Goal: Transaction & Acquisition: Purchase product/service

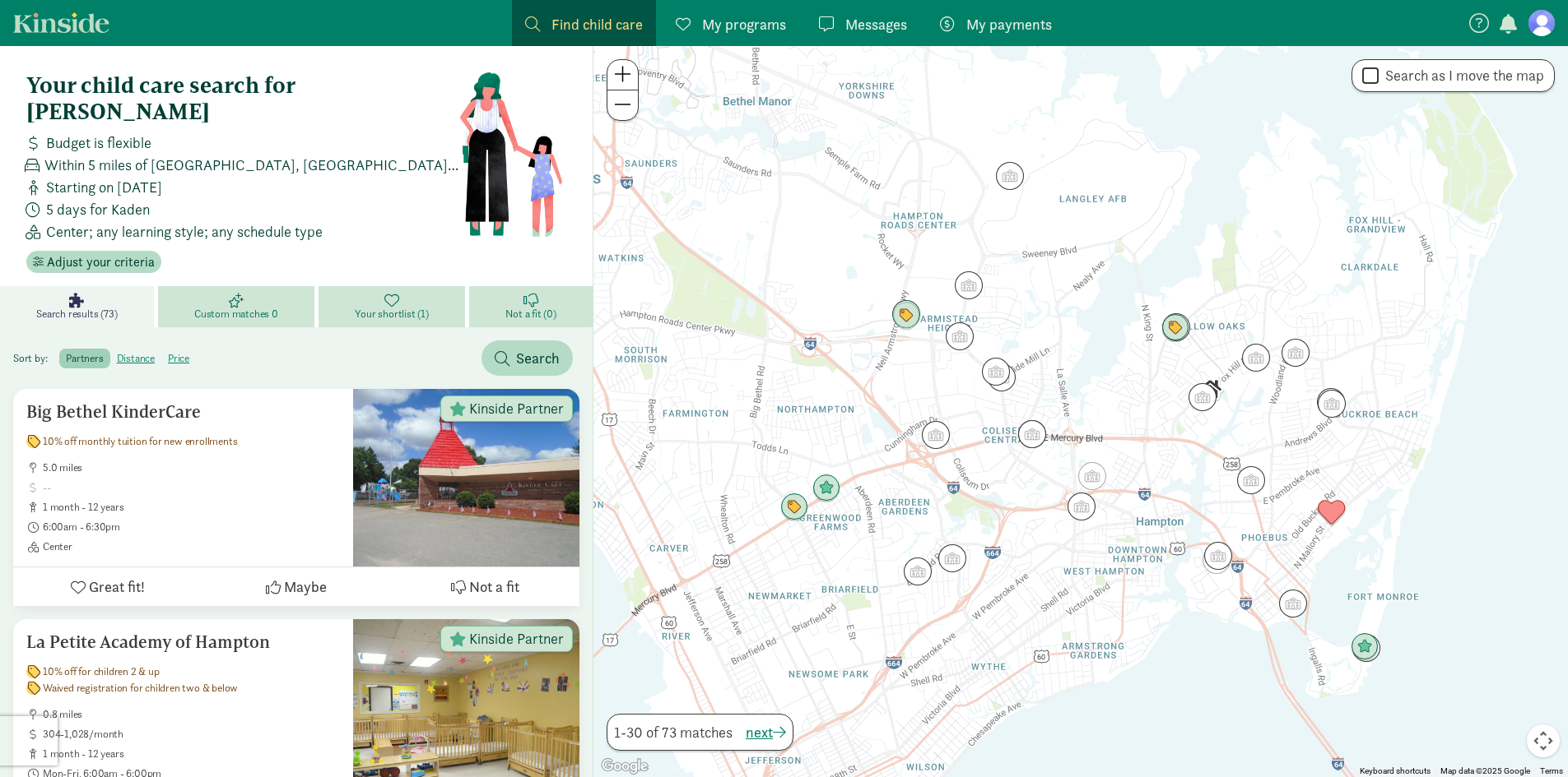
click at [942, 209] on div at bounding box center [1080, 412] width 974 height 732
click at [748, 27] on span "My programs" at bounding box center [743, 24] width 84 height 22
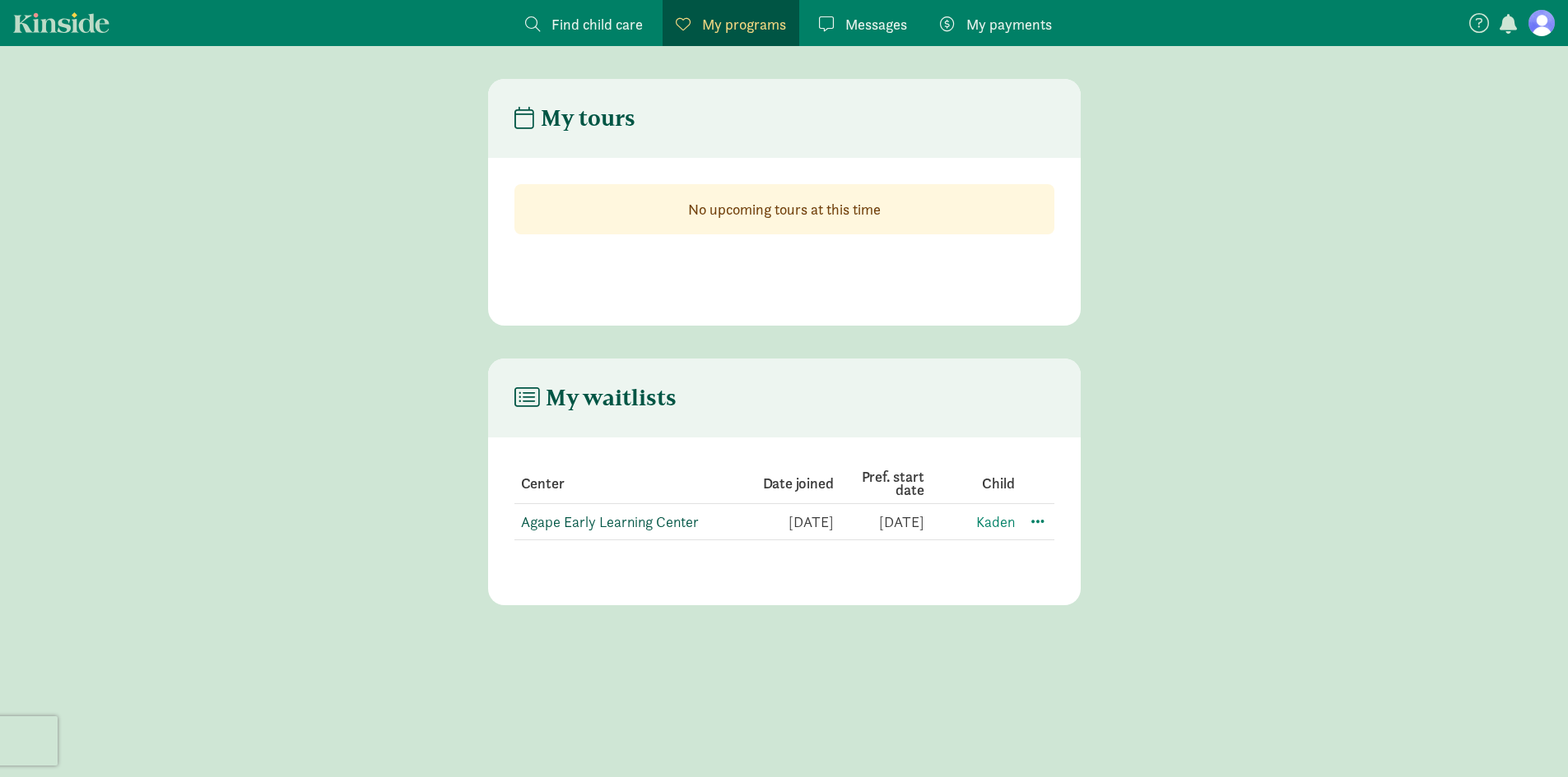
click at [687, 528] on link "Agape Early Learning Center" at bounding box center [609, 522] width 177 height 19
click at [1036, 524] on span at bounding box center [1038, 521] width 19 height 19
click at [1053, 558] on div "Edit preferences" at bounding box center [1095, 557] width 149 height 36
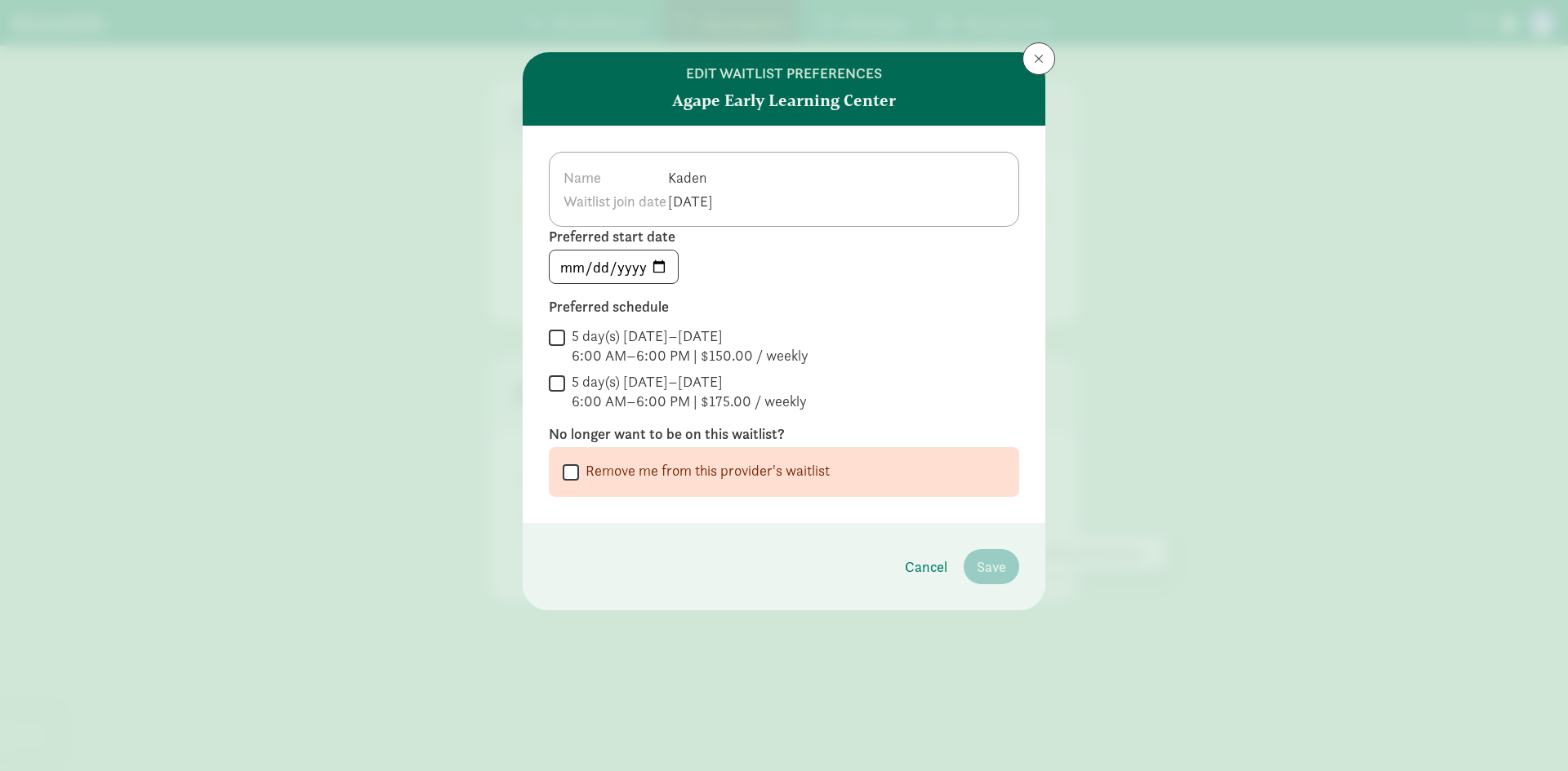
click at [723, 179] on td "Kaden" at bounding box center [695, 177] width 56 height 24
click at [816, 165] on div "Name Kaden Waitlist join date Aug 27, 2025" at bounding box center [784, 189] width 471 height 76
click at [723, 188] on td "Kaden" at bounding box center [695, 177] width 56 height 24
click at [1030, 51] on button at bounding box center [1038, 58] width 33 height 33
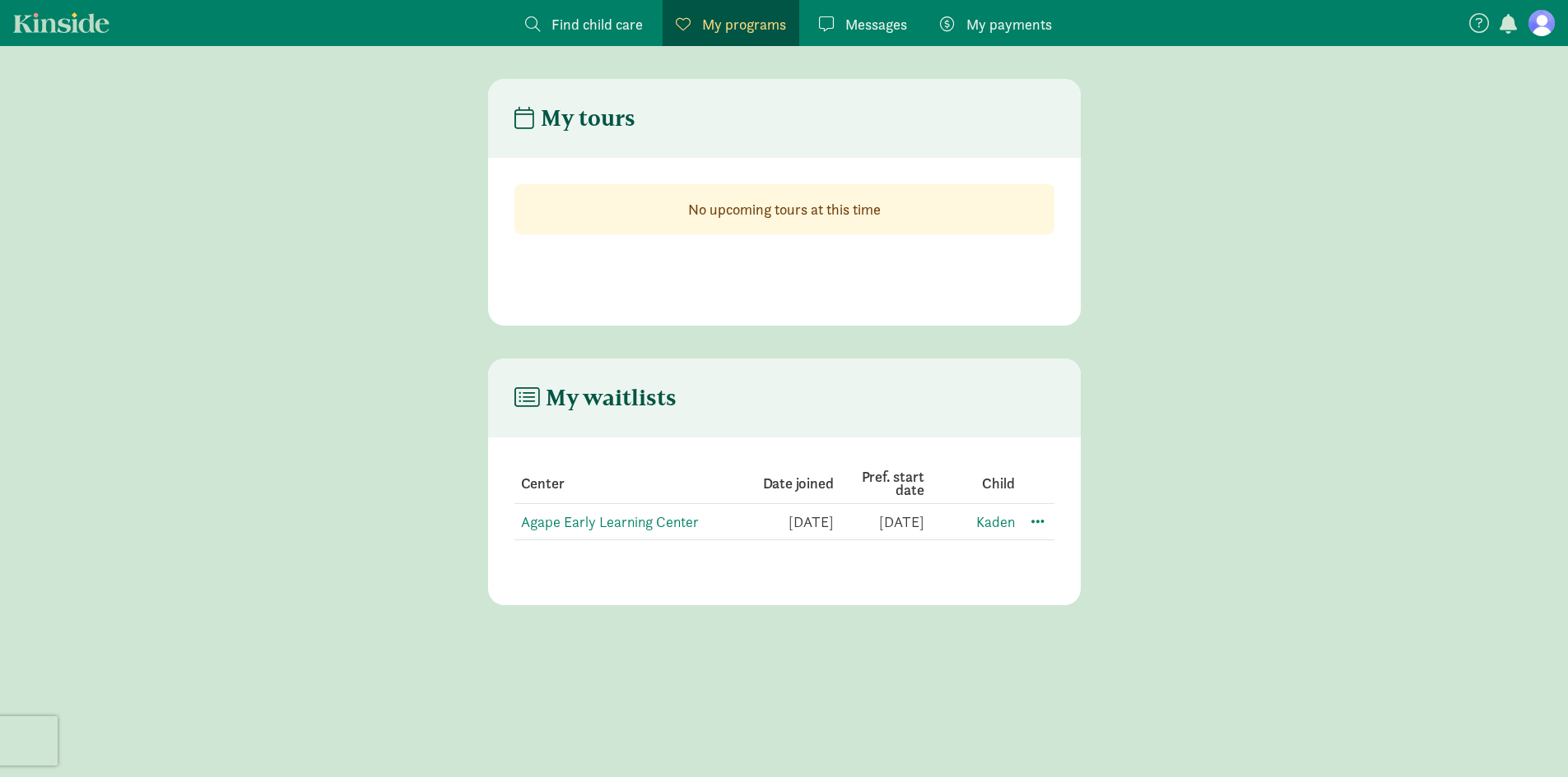
click at [1538, 25] on figure at bounding box center [1541, 22] width 26 height 26
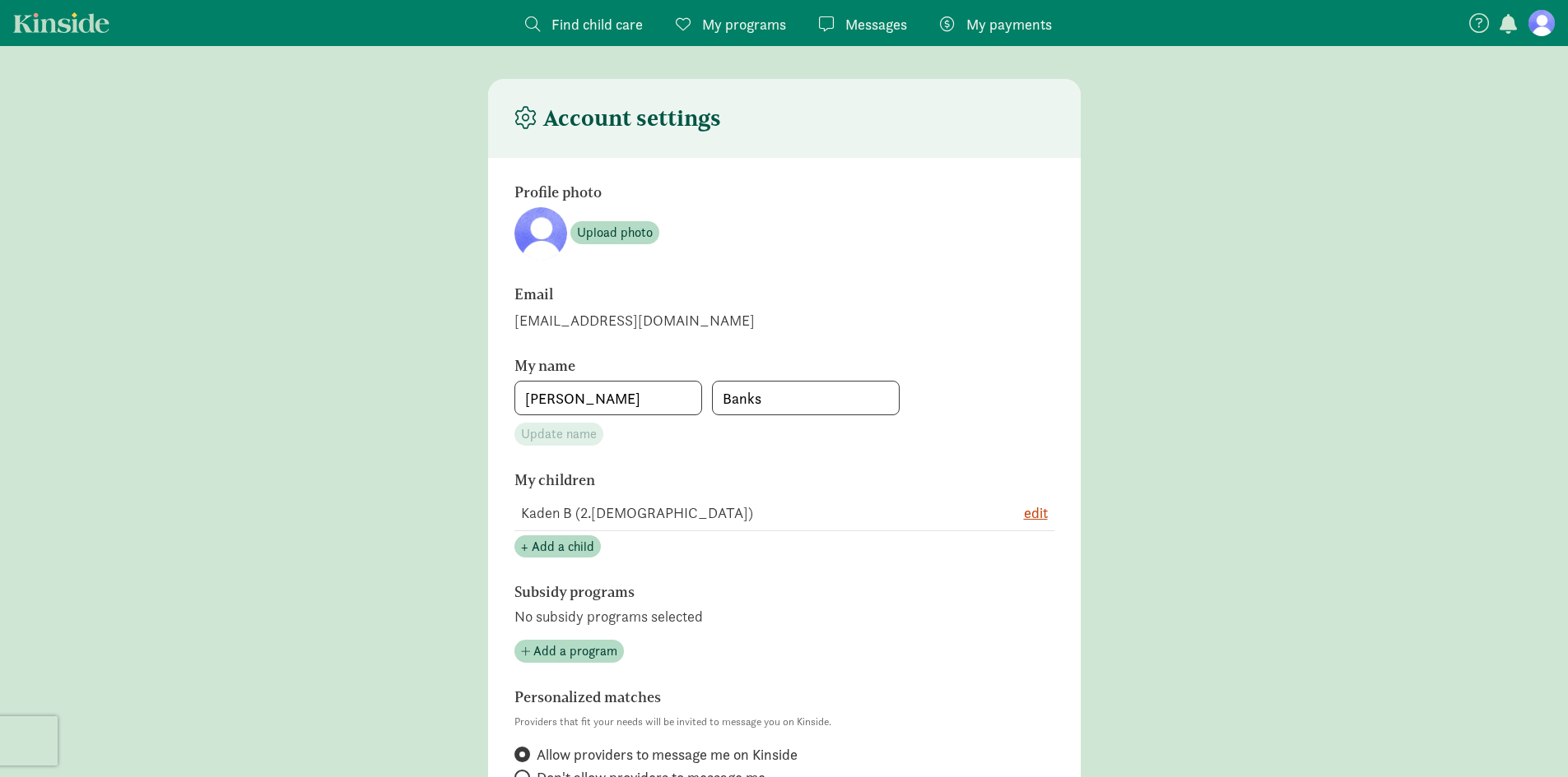
click at [1249, 474] on main "Account settings Profile photo Upload photo Email s.crump85@gmail.com My name S…" at bounding box center [784, 713] width 1568 height 1270
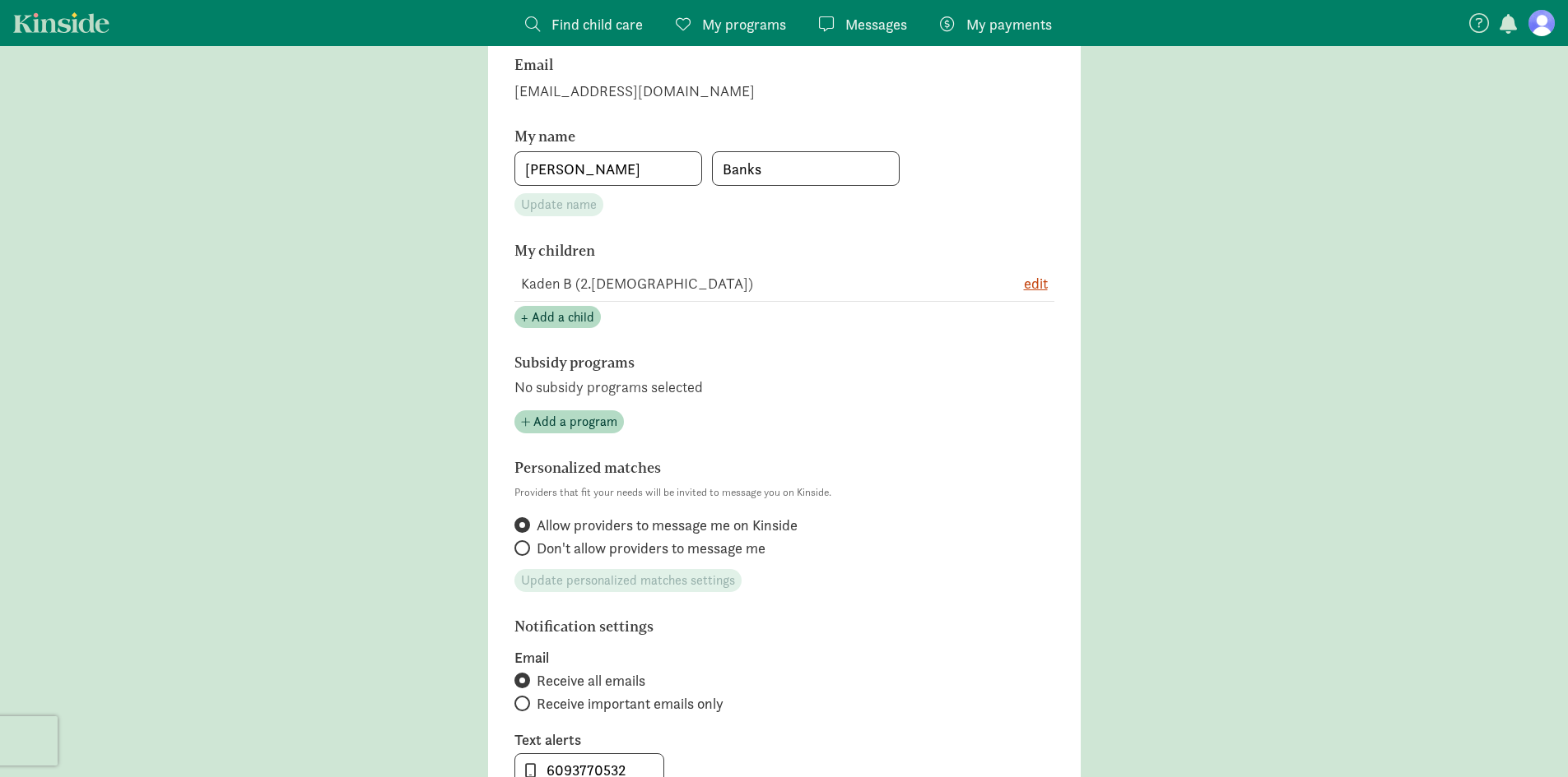
scroll to position [230, 0]
click at [1033, 285] on span "edit" at bounding box center [1036, 282] width 24 height 22
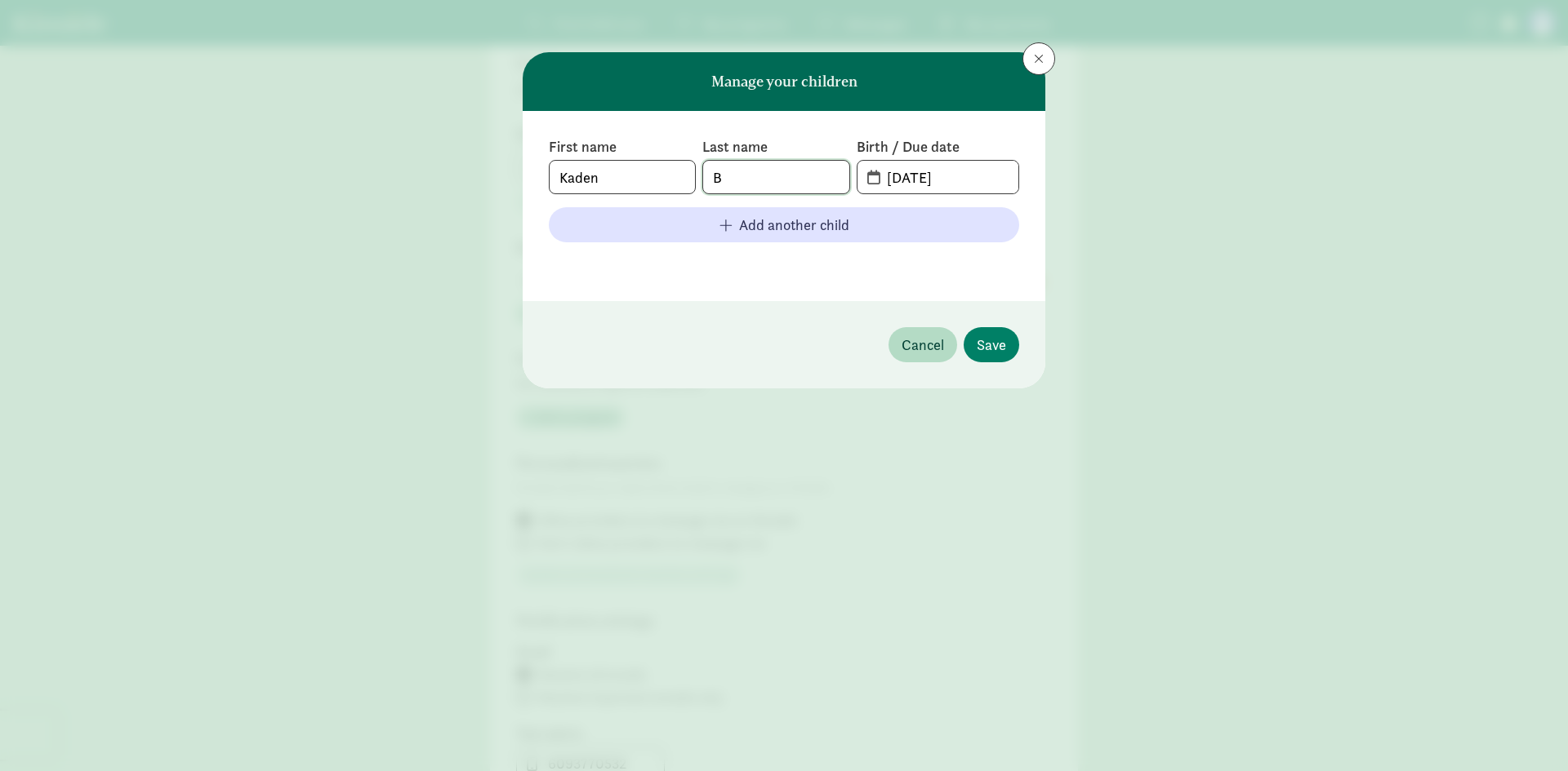
click at [799, 182] on input "B" at bounding box center [776, 177] width 145 height 33
type input "Banks"
click at [992, 348] on span "Save" at bounding box center [991, 344] width 30 height 22
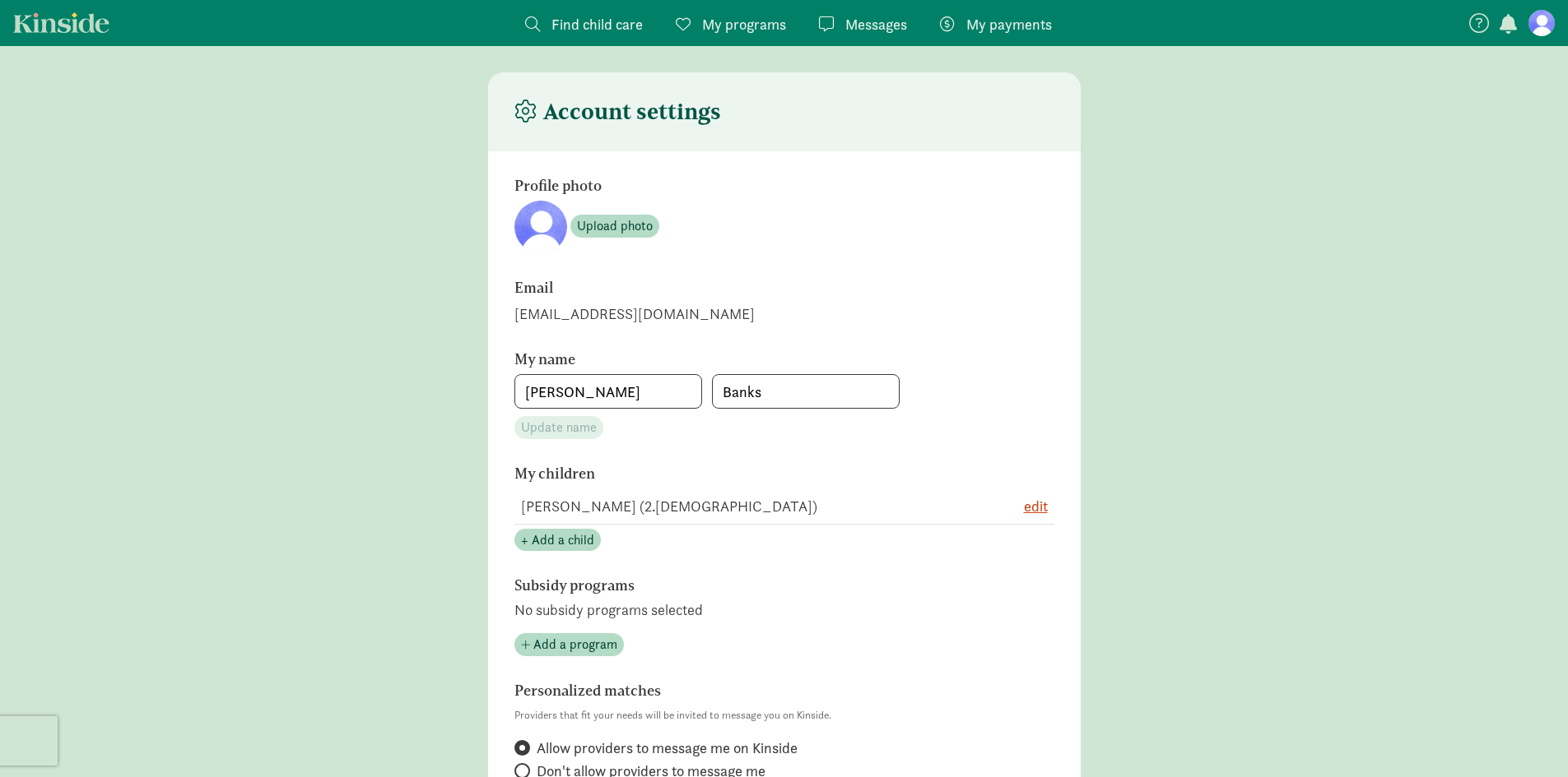
scroll to position [0, 0]
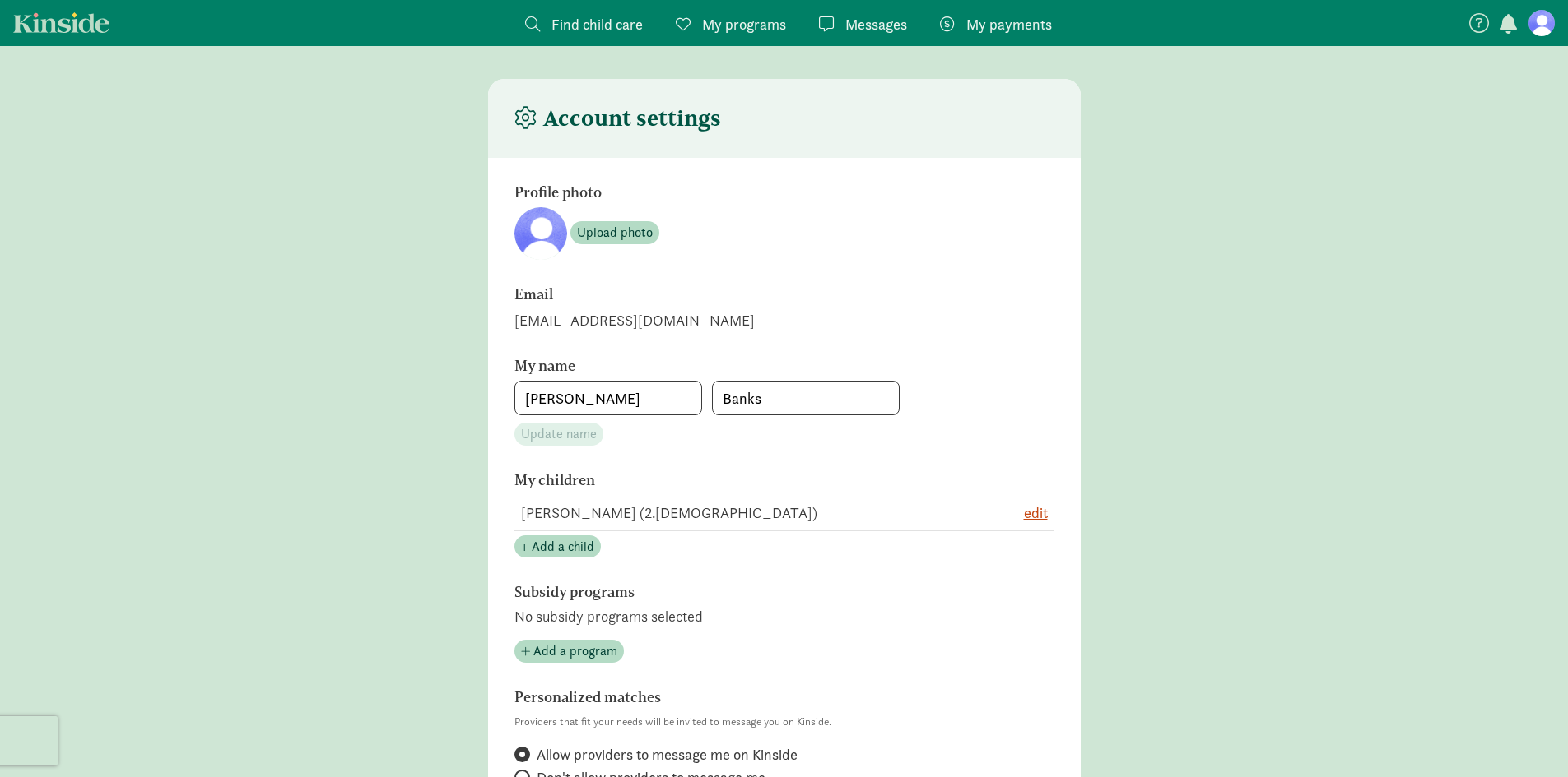
click at [754, 22] on span "My programs" at bounding box center [743, 24] width 84 height 22
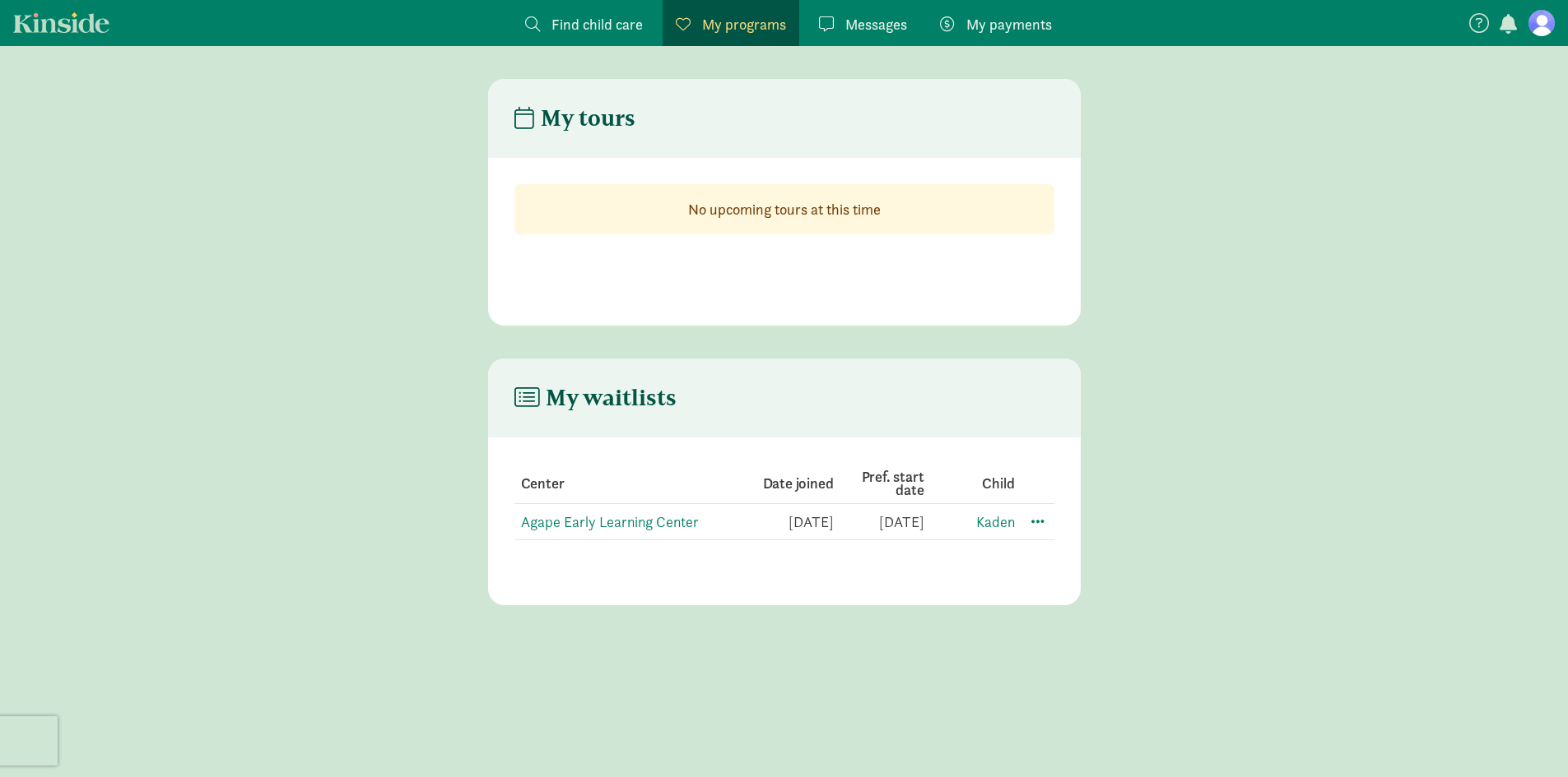
click at [865, 27] on span "Messages" at bounding box center [876, 24] width 62 height 22
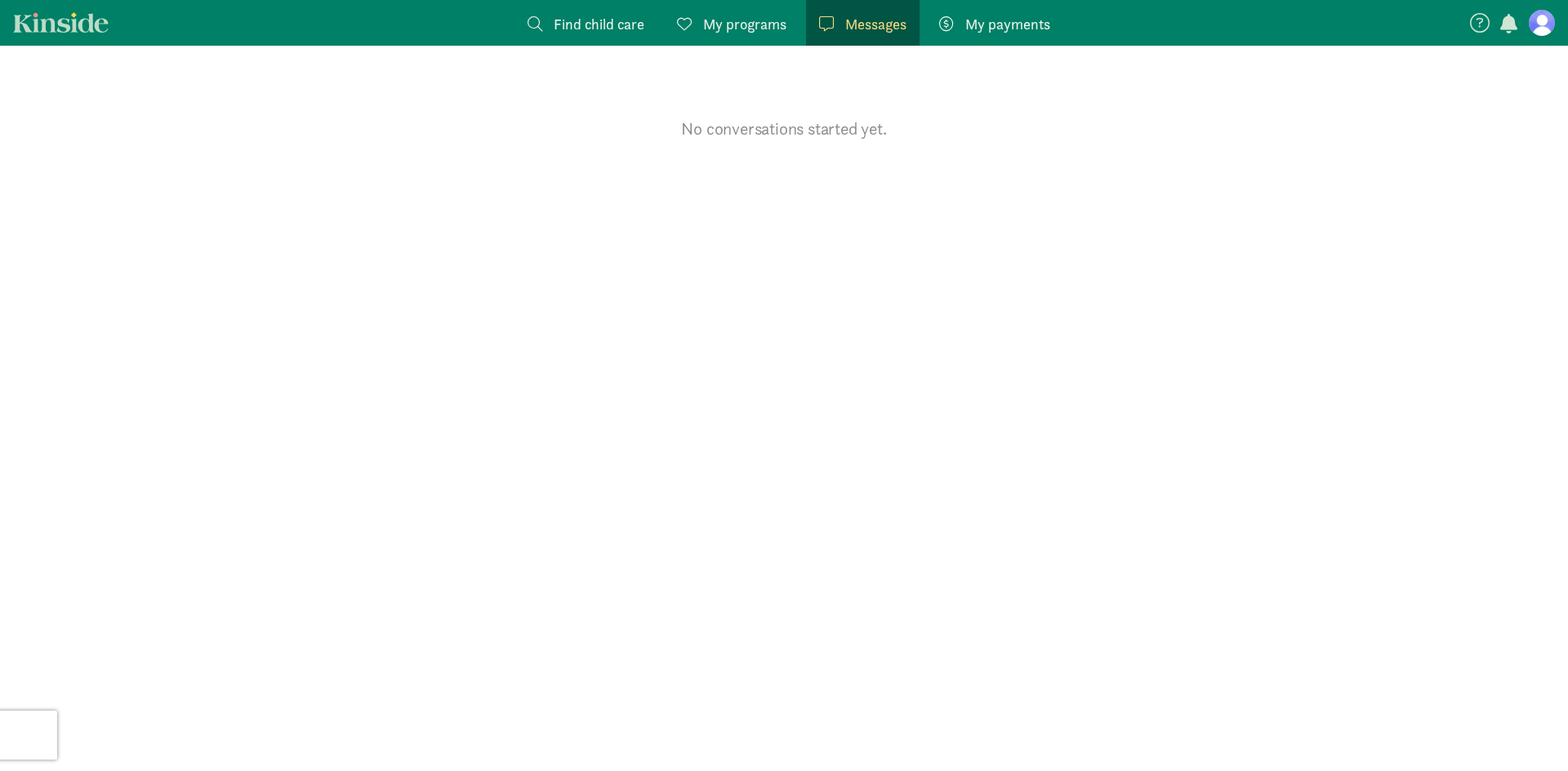
click at [777, 31] on span "My programs" at bounding box center [744, 24] width 83 height 22
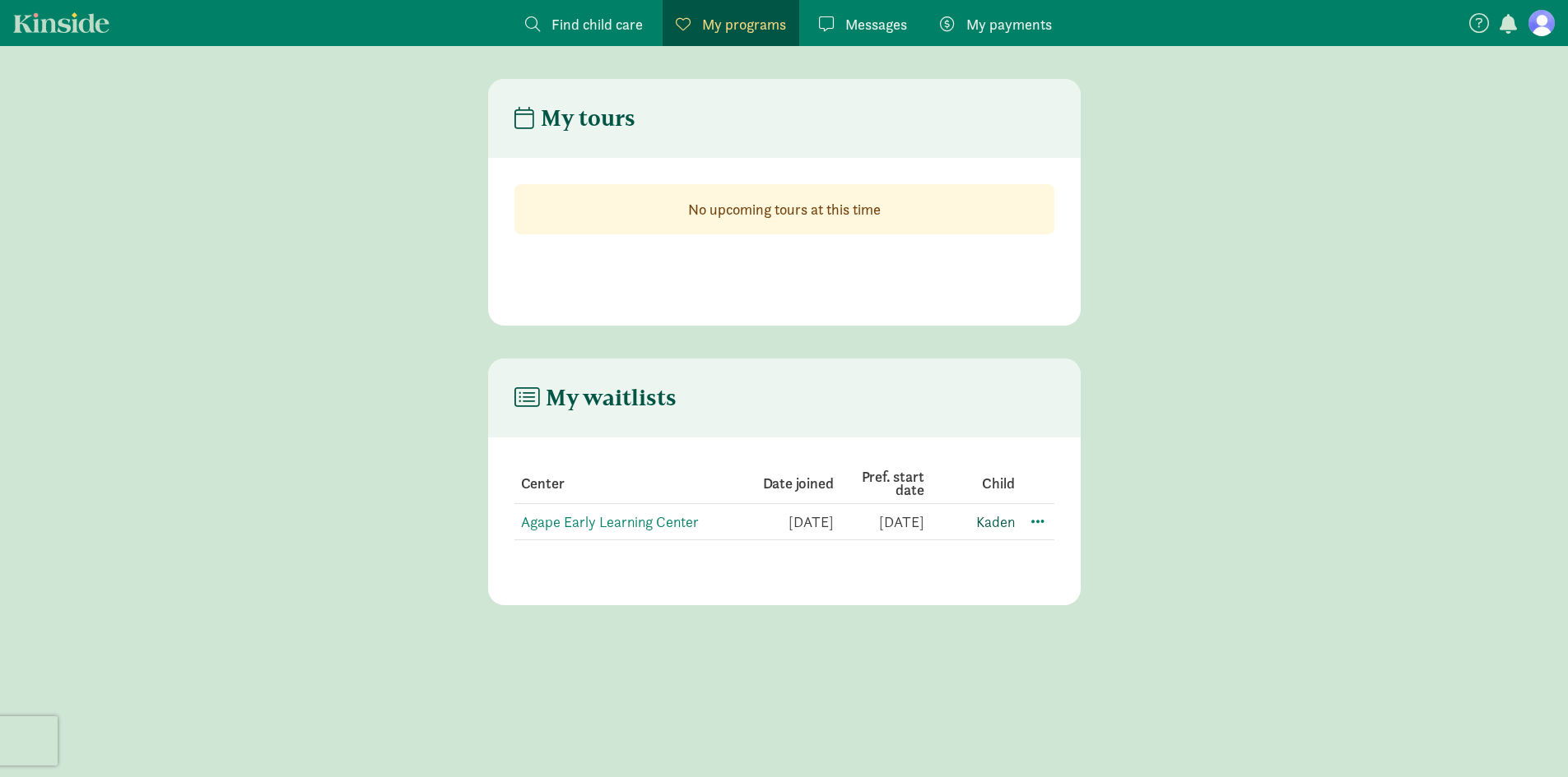
click at [985, 524] on link "Kaden" at bounding box center [995, 522] width 39 height 19
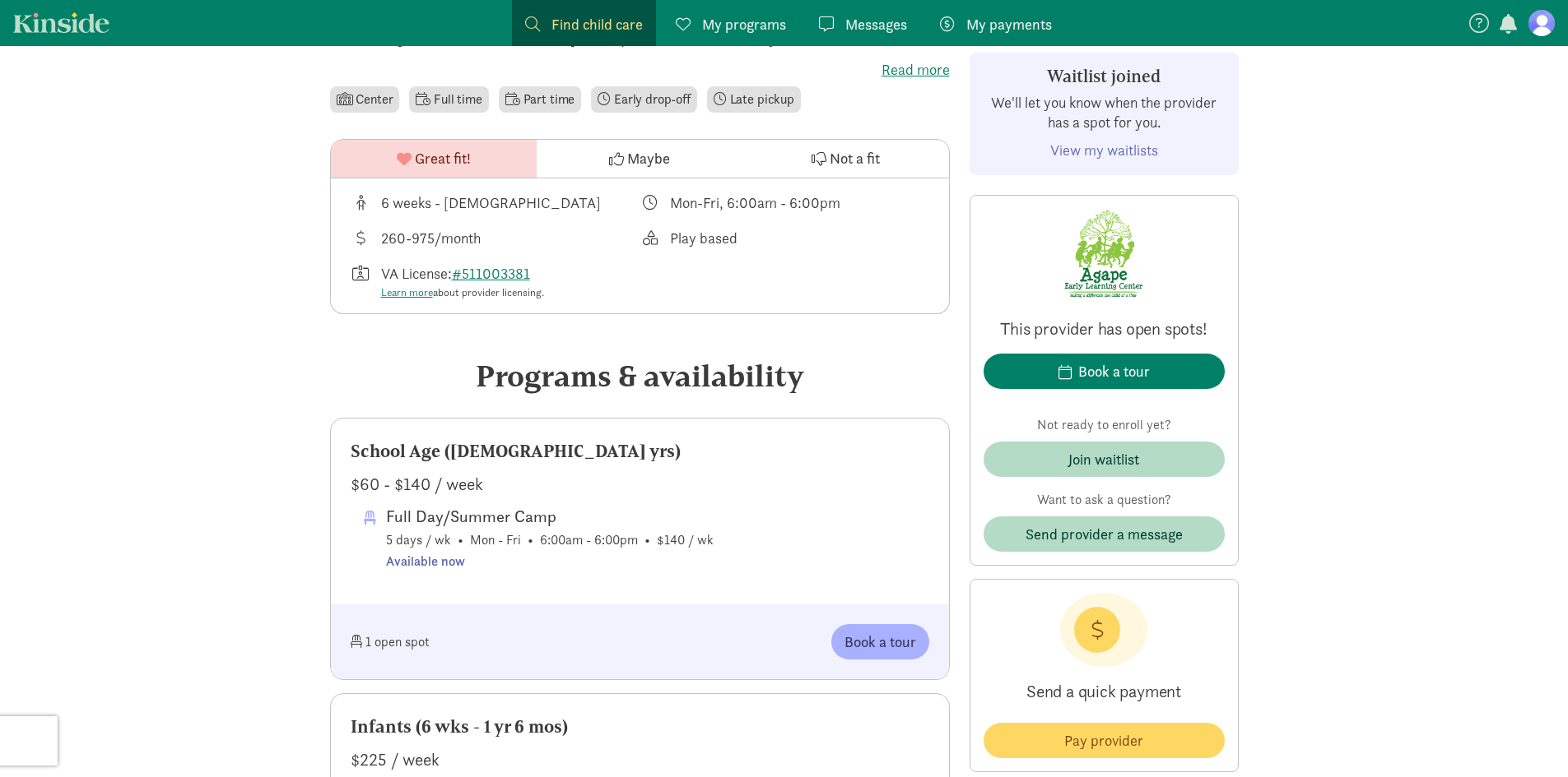
scroll to position [526, 0]
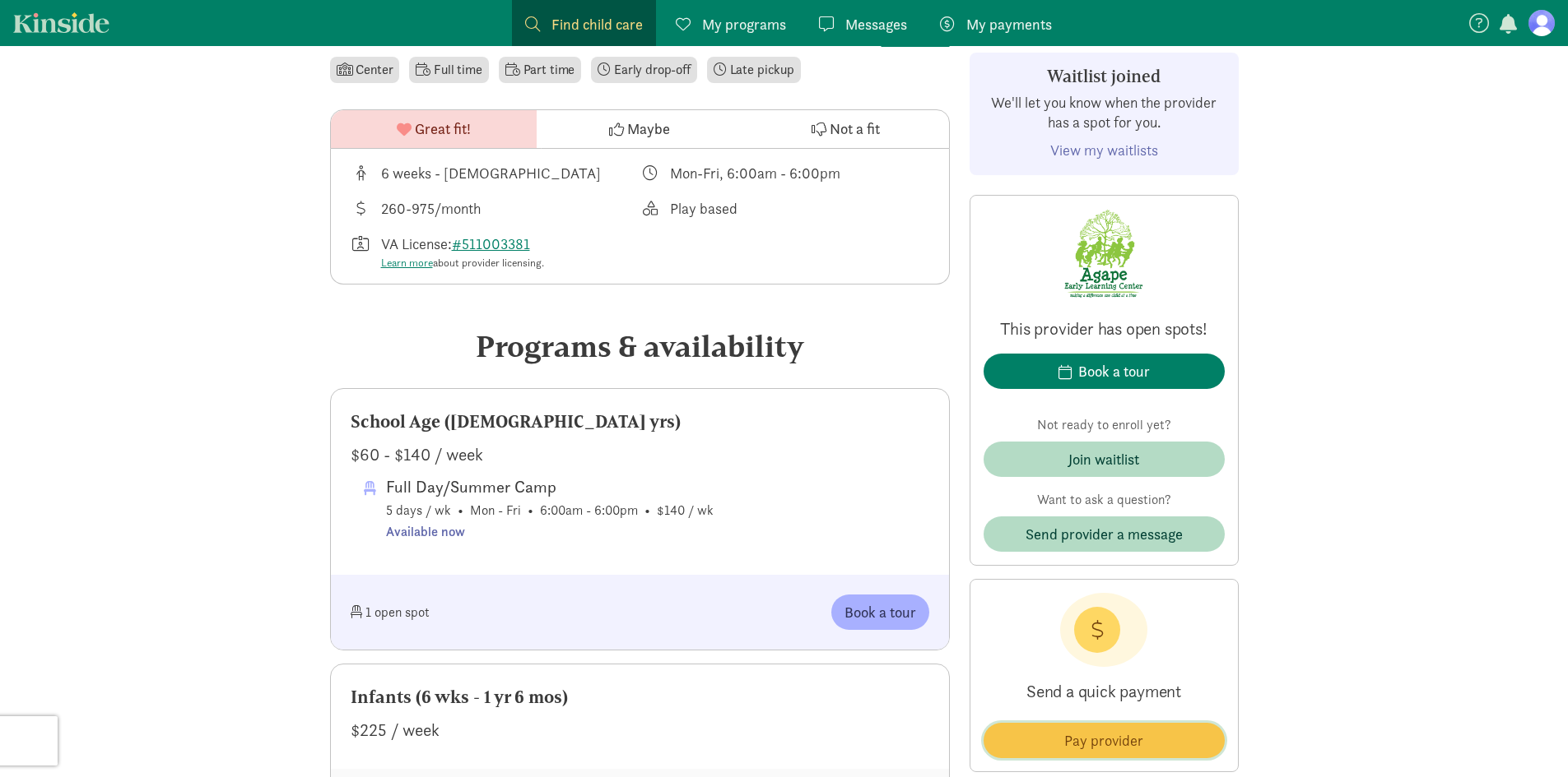
click at [1094, 737] on span "Pay provider" at bounding box center [1103, 740] width 79 height 22
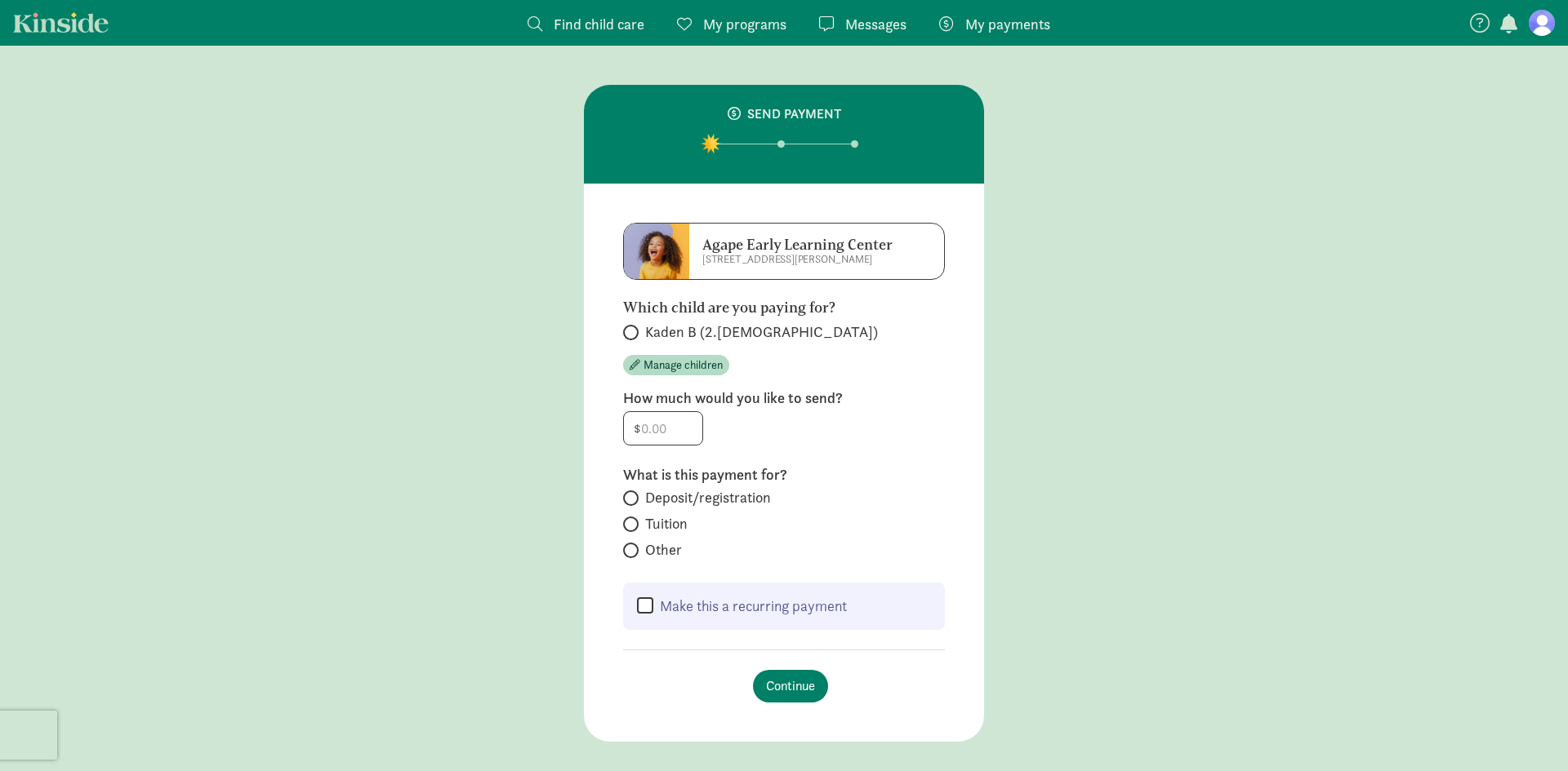
click at [677, 330] on span "Kaden B (2.[DEMOGRAPHIC_DATA])" at bounding box center [761, 332] width 232 height 19
click at [633, 330] on input "Kaden B (2.[DEMOGRAPHIC_DATA])" at bounding box center [628, 332] width 11 height 11
radio input "true"
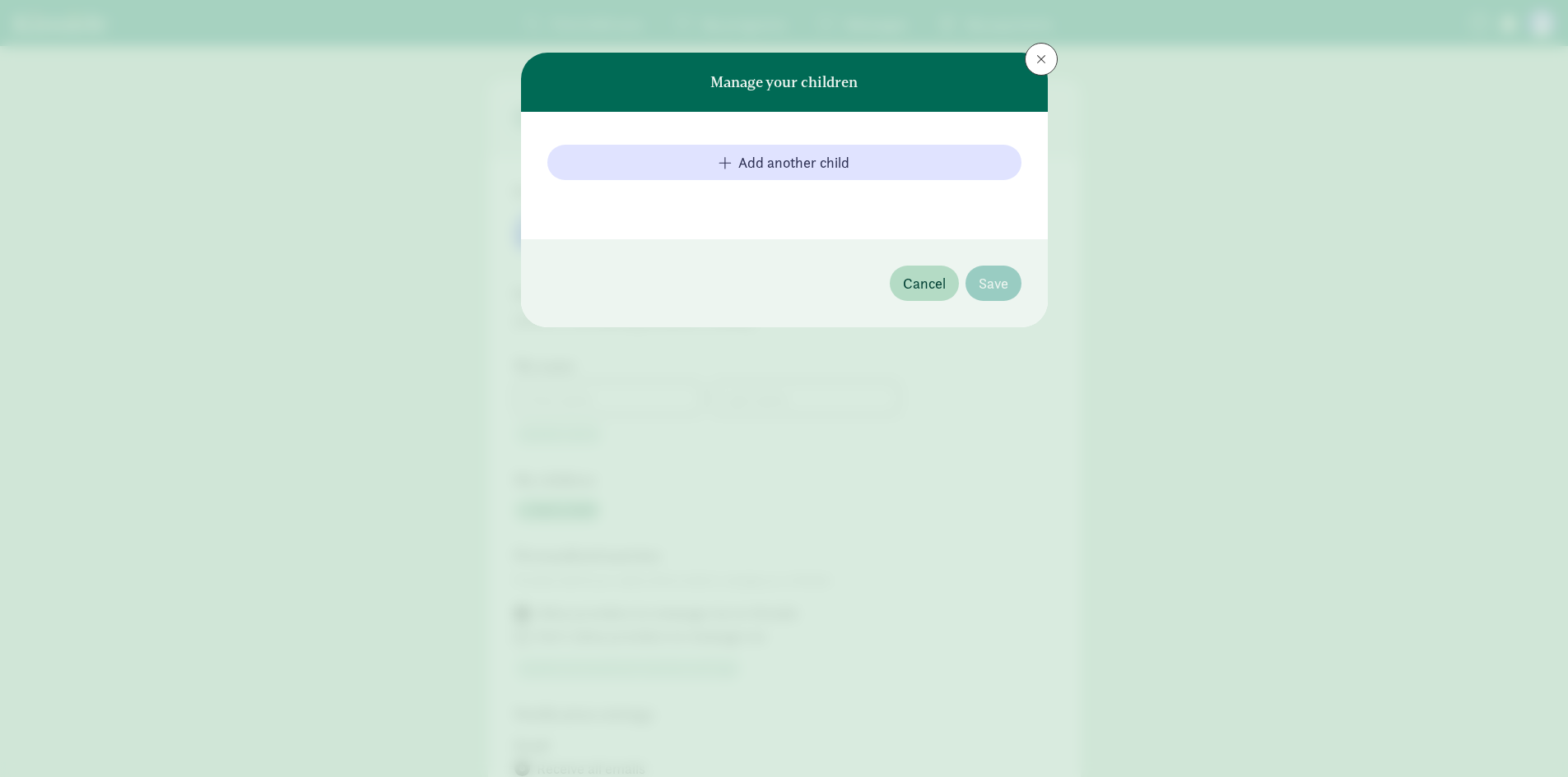
type input "[PERSON_NAME]"
type input "Banks"
type input "6093770532"
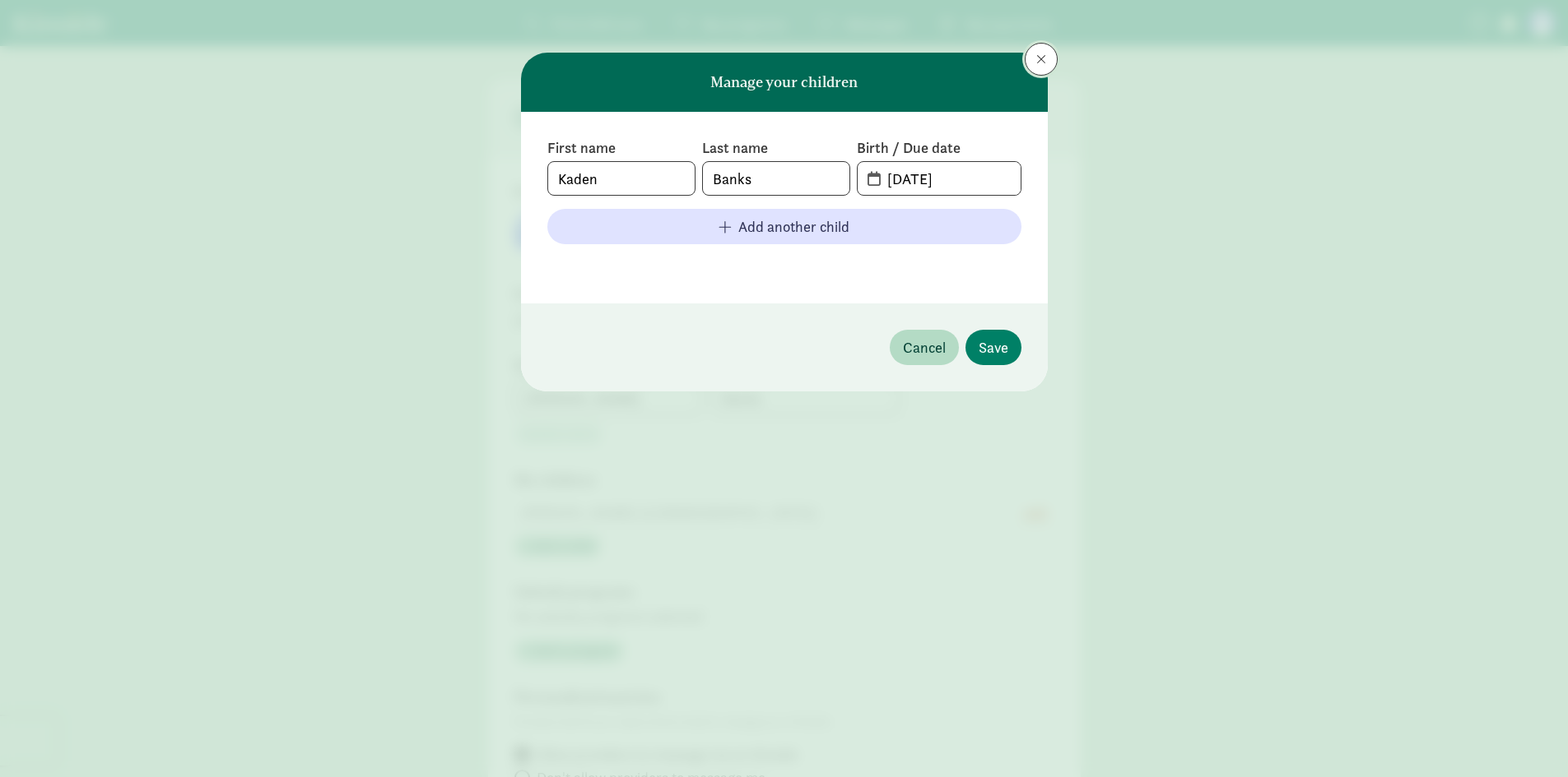
click at [1035, 63] on button at bounding box center [1041, 59] width 33 height 33
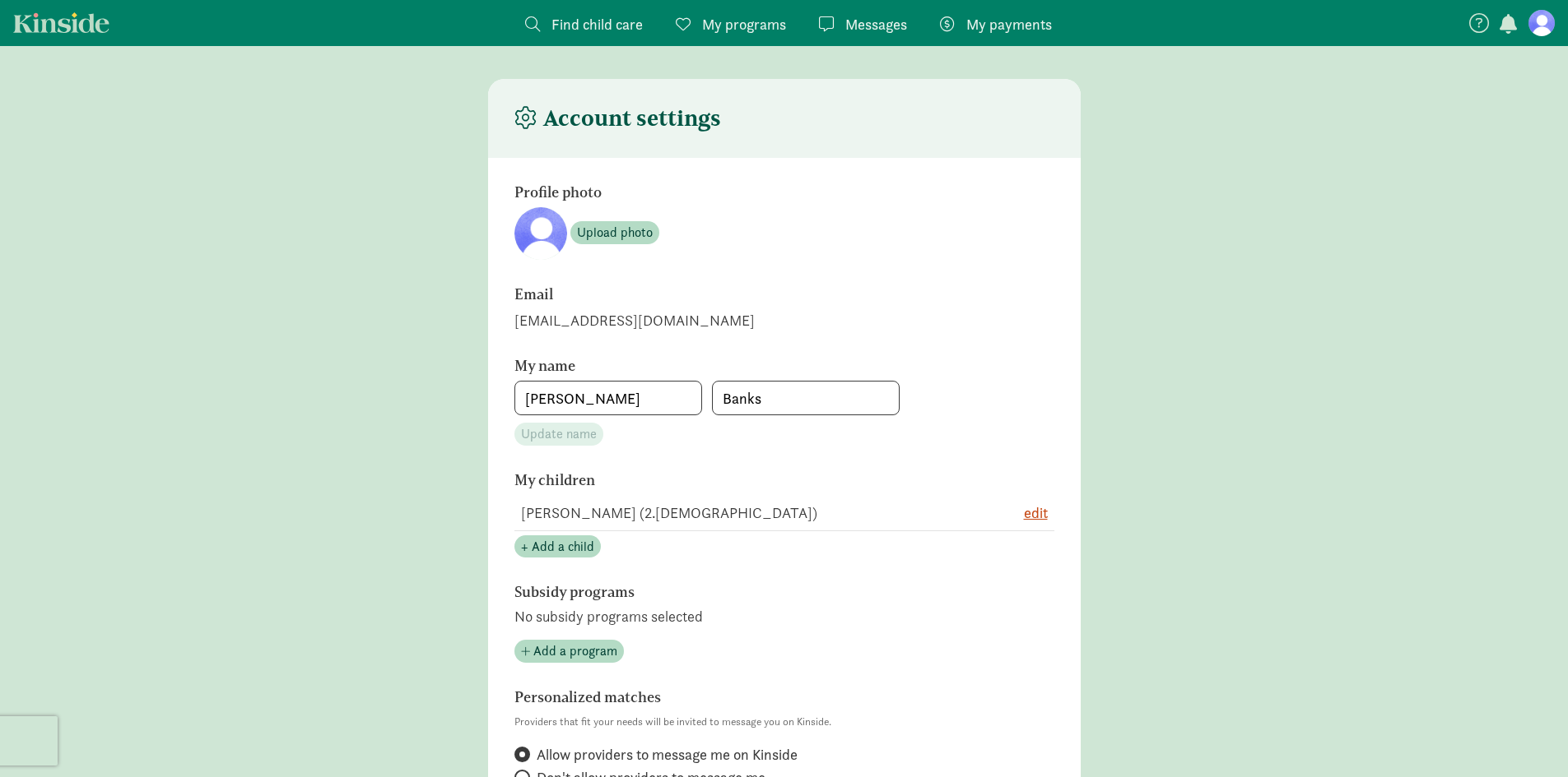
click at [748, 32] on span "My programs" at bounding box center [743, 24] width 84 height 22
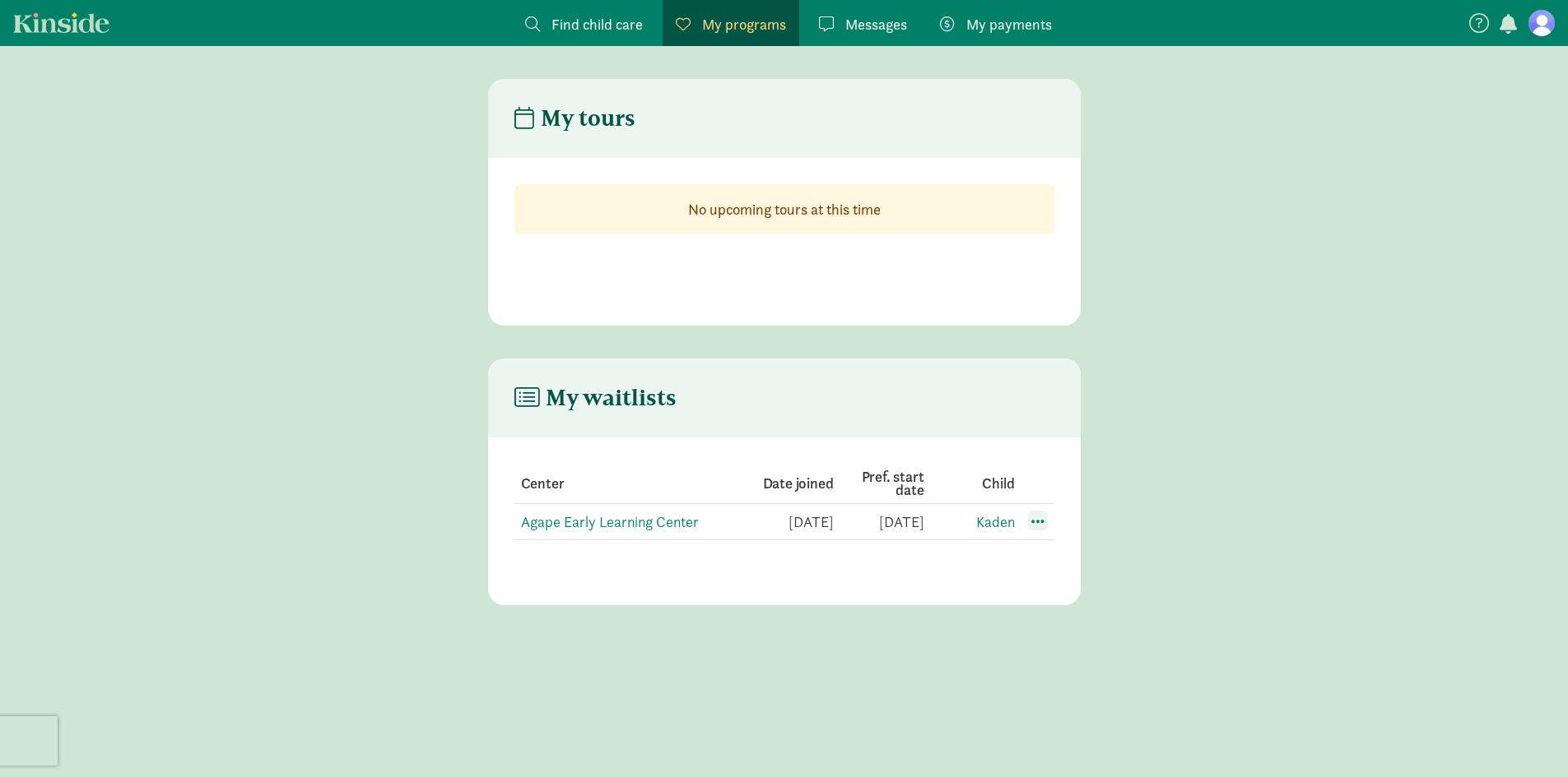
click at [1039, 525] on span at bounding box center [1038, 521] width 19 height 19
click at [1060, 555] on div "Edit preferences" at bounding box center [1095, 557] width 149 height 36
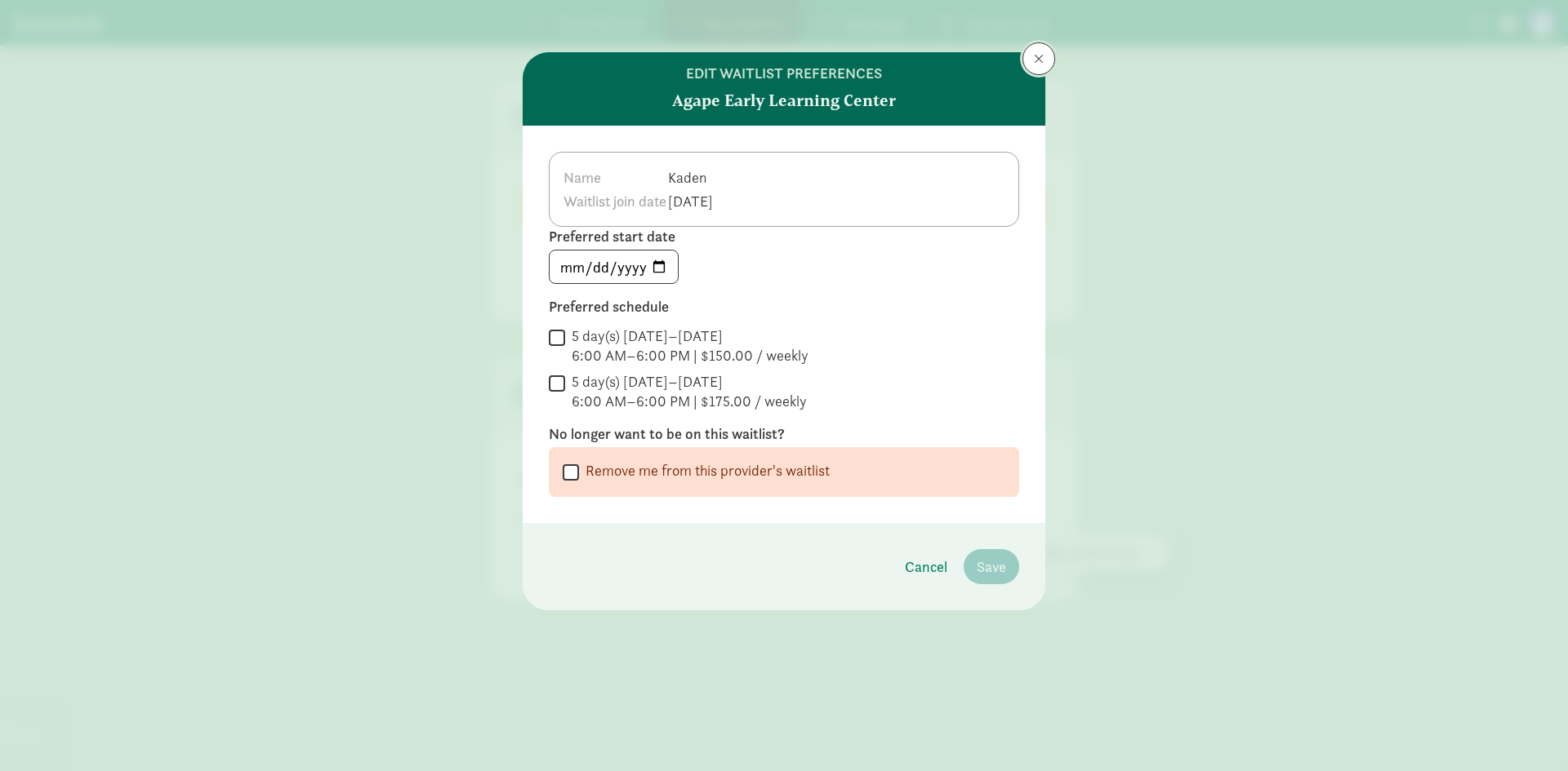
click at [1041, 58] on span at bounding box center [1038, 59] width 10 height 13
